Goal: Task Accomplishment & Management: Use online tool/utility

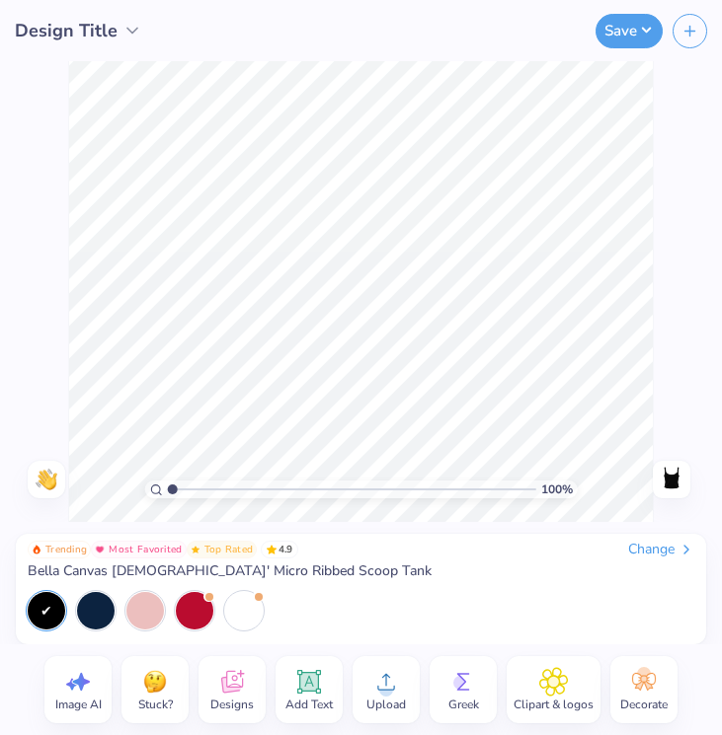
drag, startPoint x: 29, startPoint y: 572, endPoint x: 311, endPoint y: 570, distance: 282.3
click at [311, 570] on span "Bella Canvas [DEMOGRAPHIC_DATA]' Micro Ribbed Scoop Tank" at bounding box center [230, 572] width 404 height 18
click at [298, 570] on span "Bella Canvas [DEMOGRAPHIC_DATA]' Micro Ribbed Scoop Tank" at bounding box center [230, 572] width 404 height 18
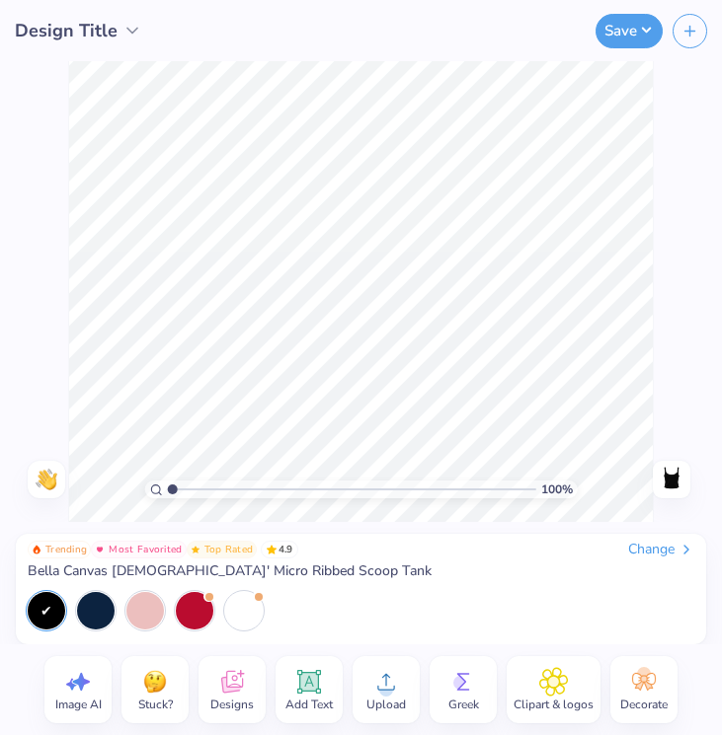
click at [298, 570] on span "Bella Canvas [DEMOGRAPHIC_DATA]' Micro Ribbed Scoop Tank" at bounding box center [230, 572] width 404 height 18
drag, startPoint x: 317, startPoint y: 570, endPoint x: 47, endPoint y: 569, distance: 269.5
click at [45, 567] on span "Bella Canvas [DEMOGRAPHIC_DATA]' Micro Ribbed Scoop Tank" at bounding box center [230, 572] width 404 height 18
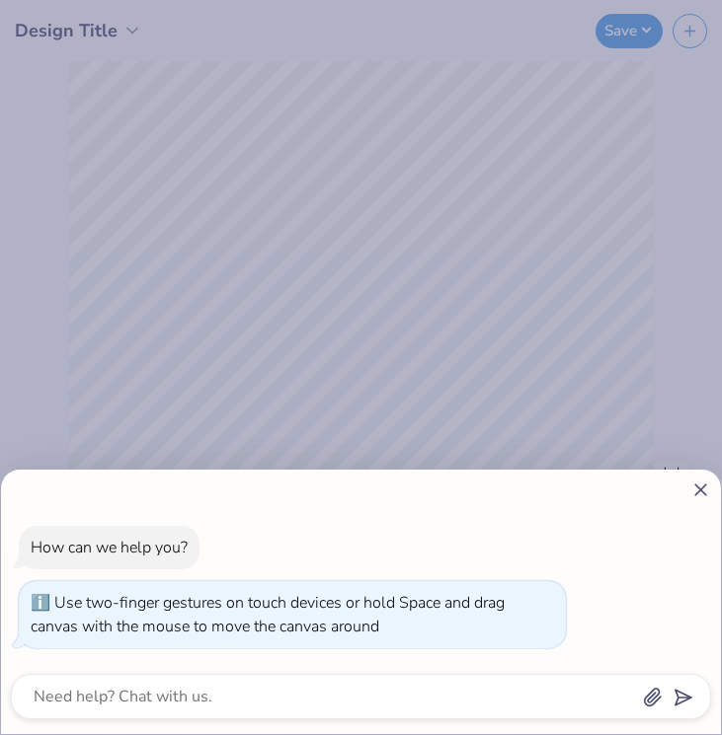
type input "1.85"
type textarea "x"
type input "2.55"
drag, startPoint x: 173, startPoint y: 492, endPoint x: 233, endPoint y: 486, distance: 60.5
click at [233, 486] on body "Design Title Save Image AI Stuck? Designs Add Text Upload Greek Clipart & logos…" at bounding box center [361, 367] width 722 height 735
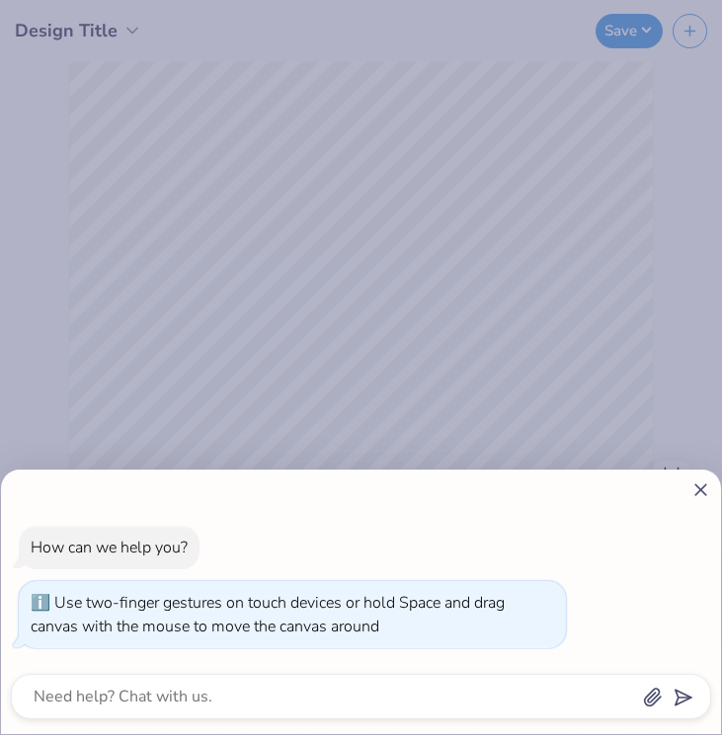
click at [700, 477] on div "How can we help you? Use two-finger gestures on touch devices or hold Space and…" at bounding box center [361, 602] width 720 height 265
click at [700, 486] on icon at bounding box center [700, 490] width 21 height 21
type textarea "x"
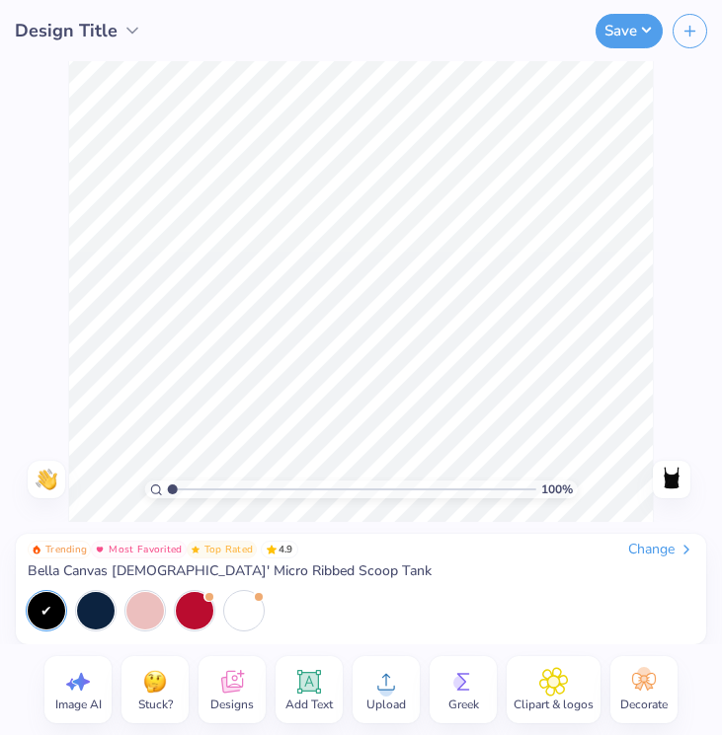
drag, startPoint x: 231, startPoint y: 489, endPoint x: 111, endPoint y: 489, distance: 120.4
type input "1"
click at [111, 489] on div "100 %" at bounding box center [360, 291] width 585 height 585
